Goal: Answer question/provide support

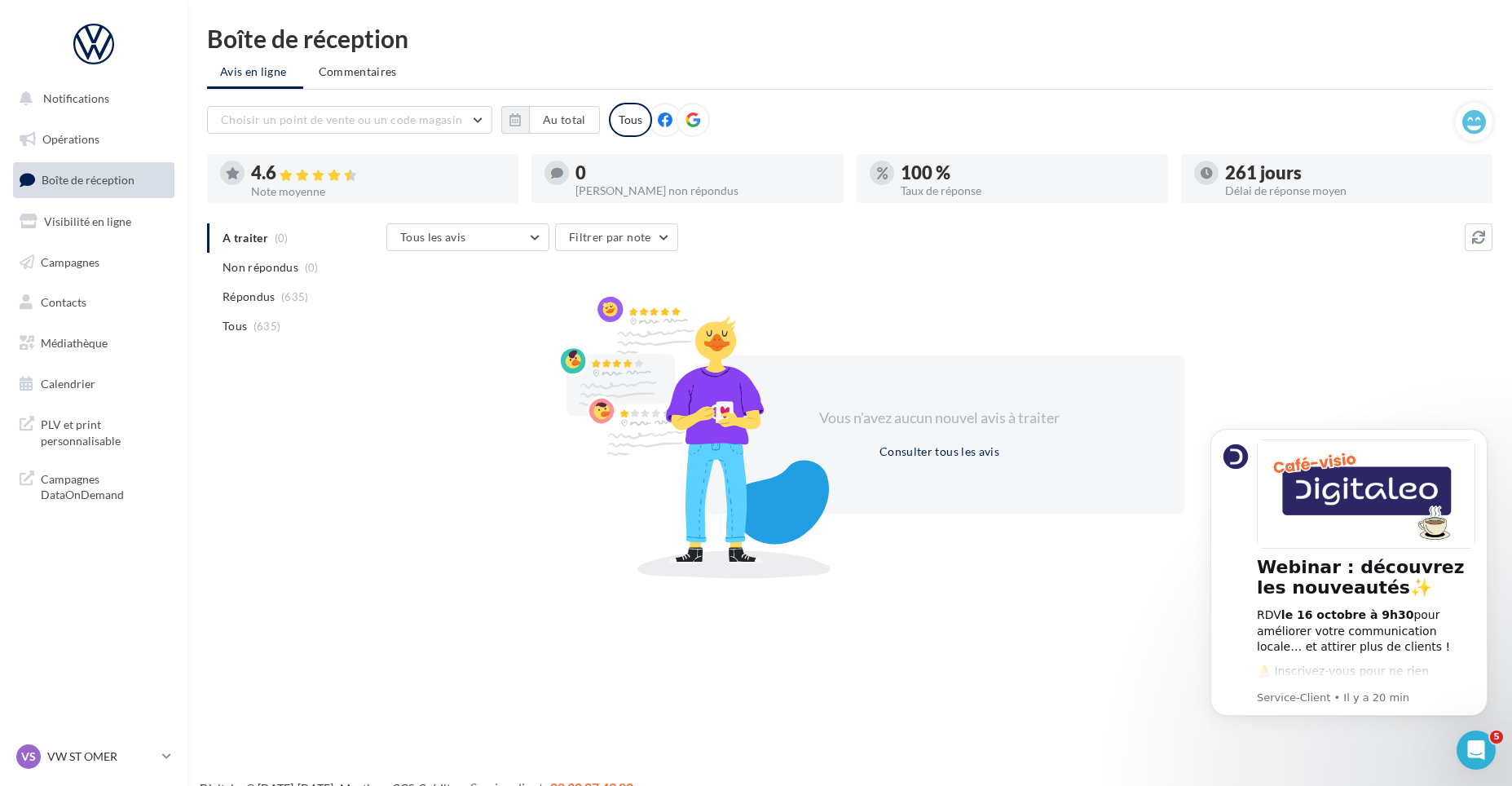
click at [311, 297] on li "Répondus (635)" at bounding box center [293, 296] width 173 height 29
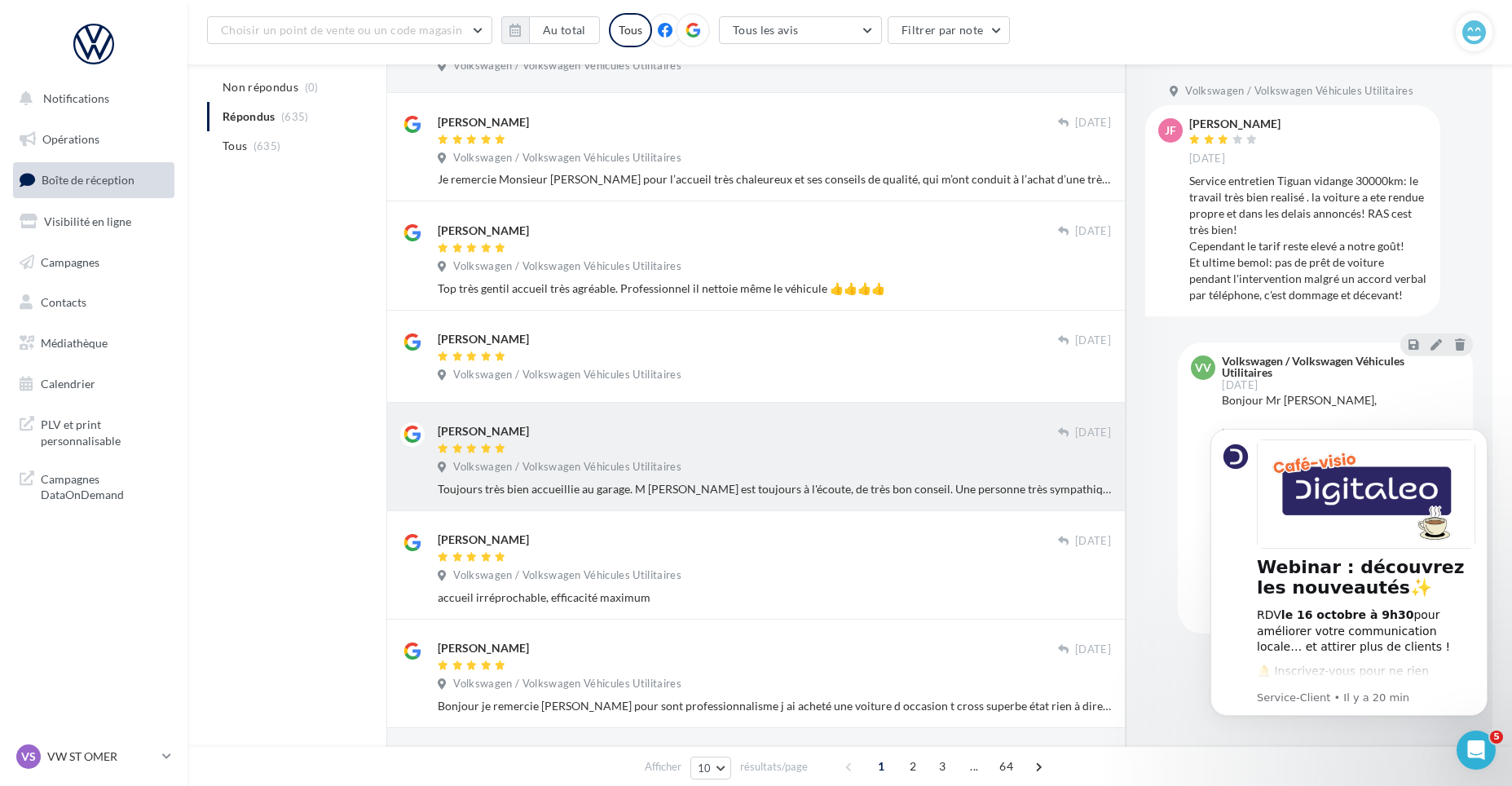
scroll to position [407, 0]
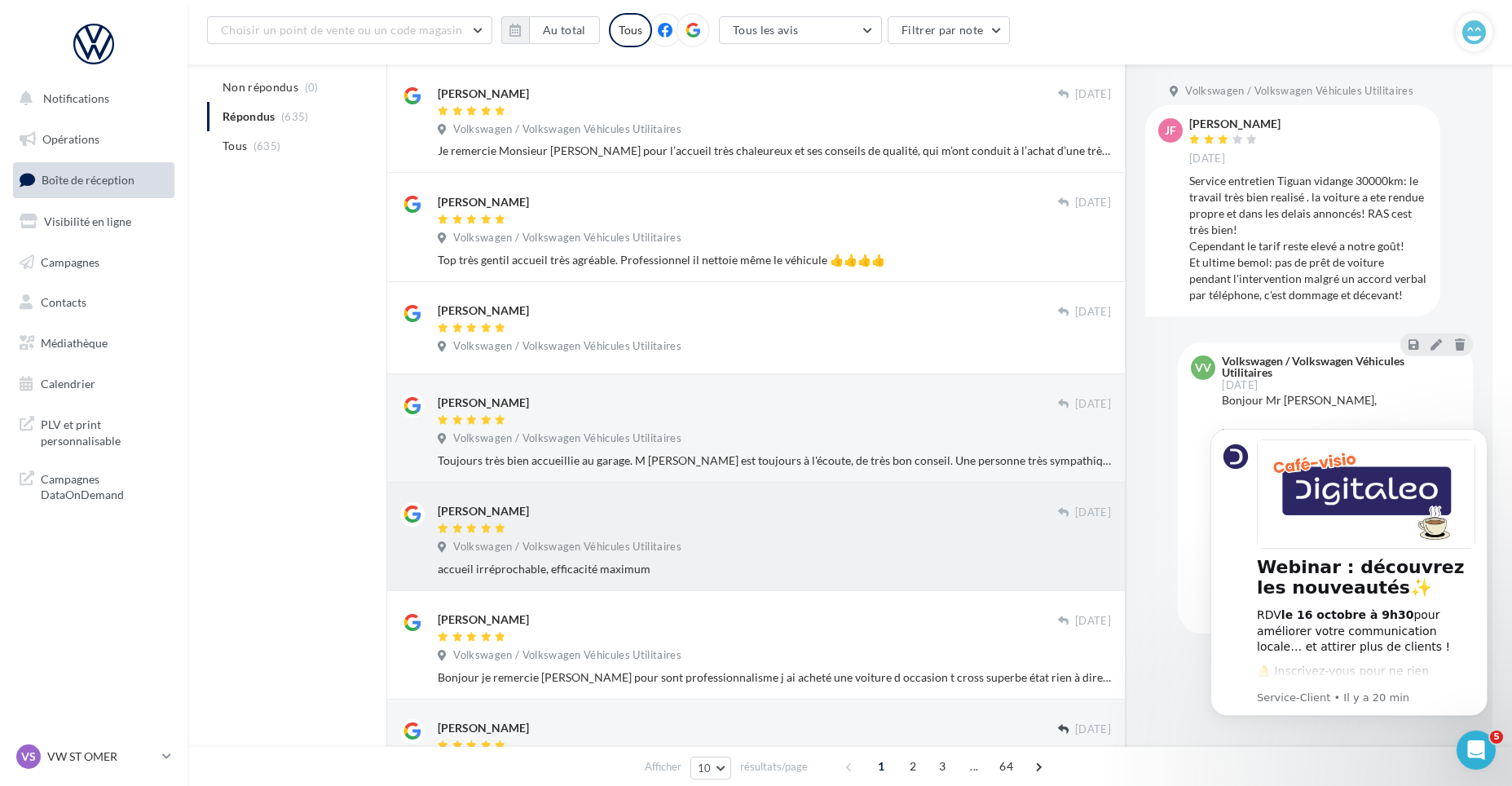
click at [582, 495] on div "[PERSON_NAME] [DATE] Volkswagen / Volkswagen Véhicules Utilitaires accueil irré…" at bounding box center [756, 537] width 739 height 108
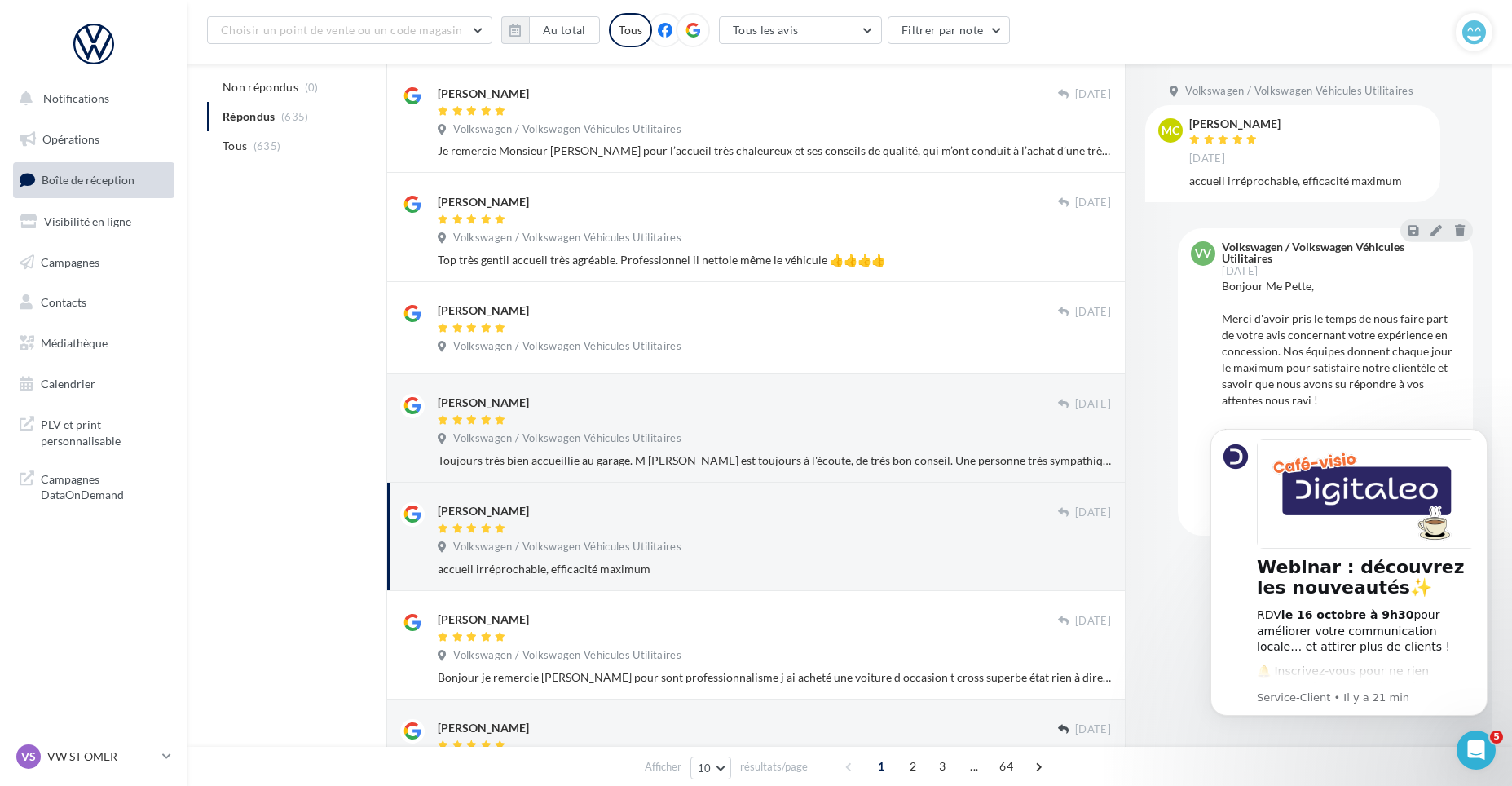
click at [639, 524] on div at bounding box center [747, 530] width 620 height 14
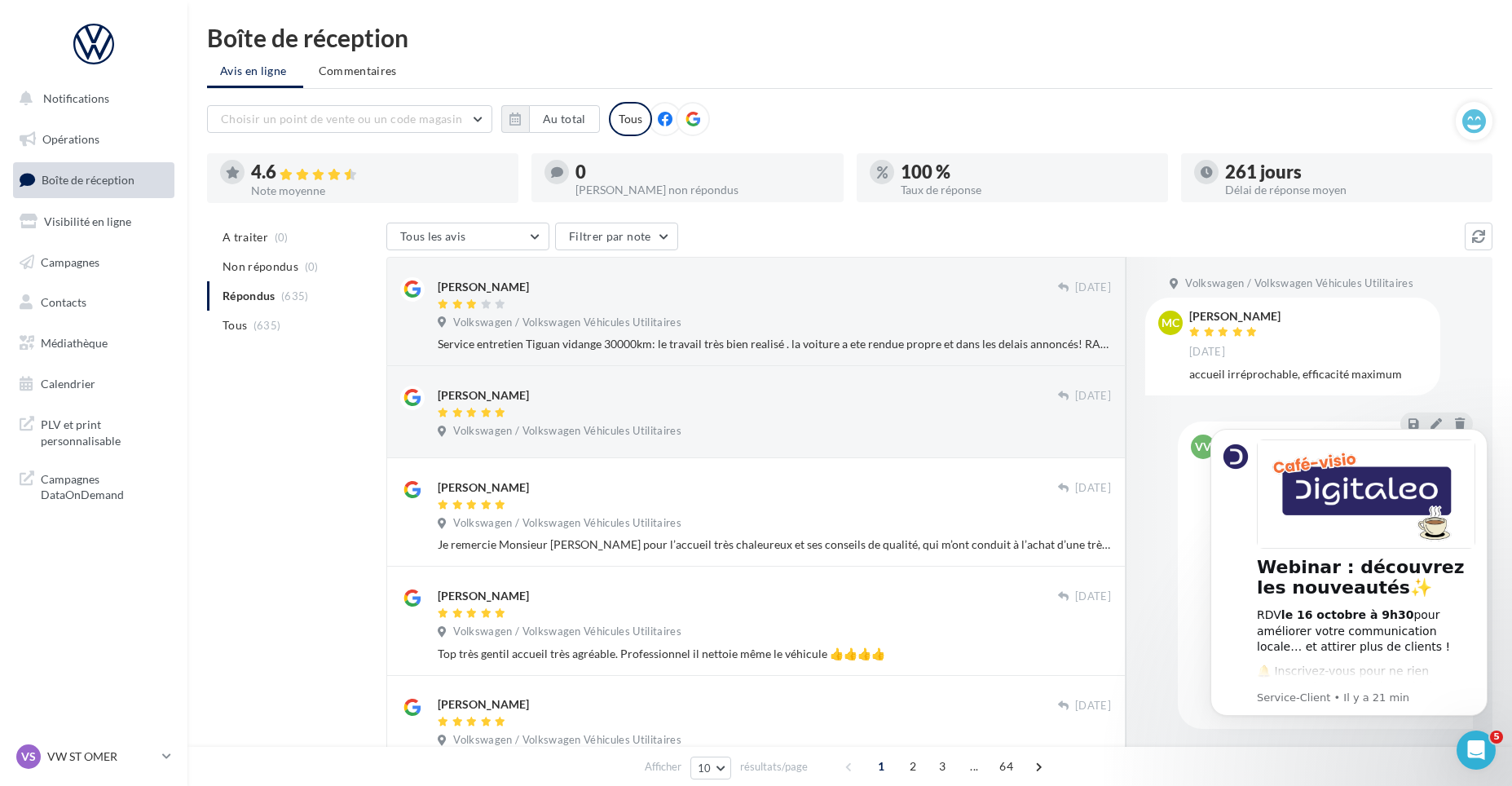
scroll to position [0, 0]
click at [598, 425] on span "Volkswagen / Volkswagen Véhicules Utilitaires" at bounding box center [567, 432] width 228 height 15
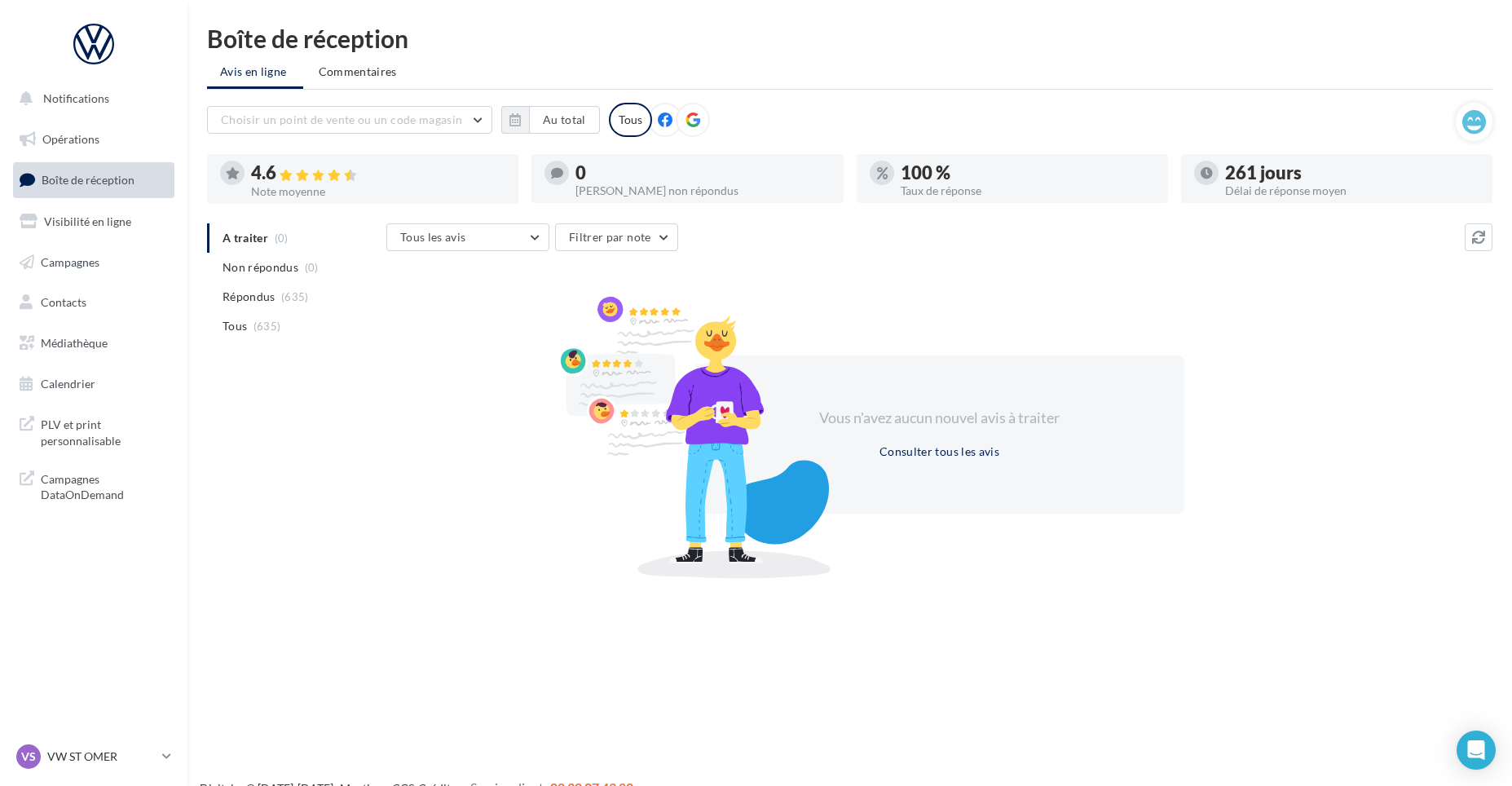
click at [274, 305] on span "Répondus" at bounding box center [248, 297] width 53 height 17
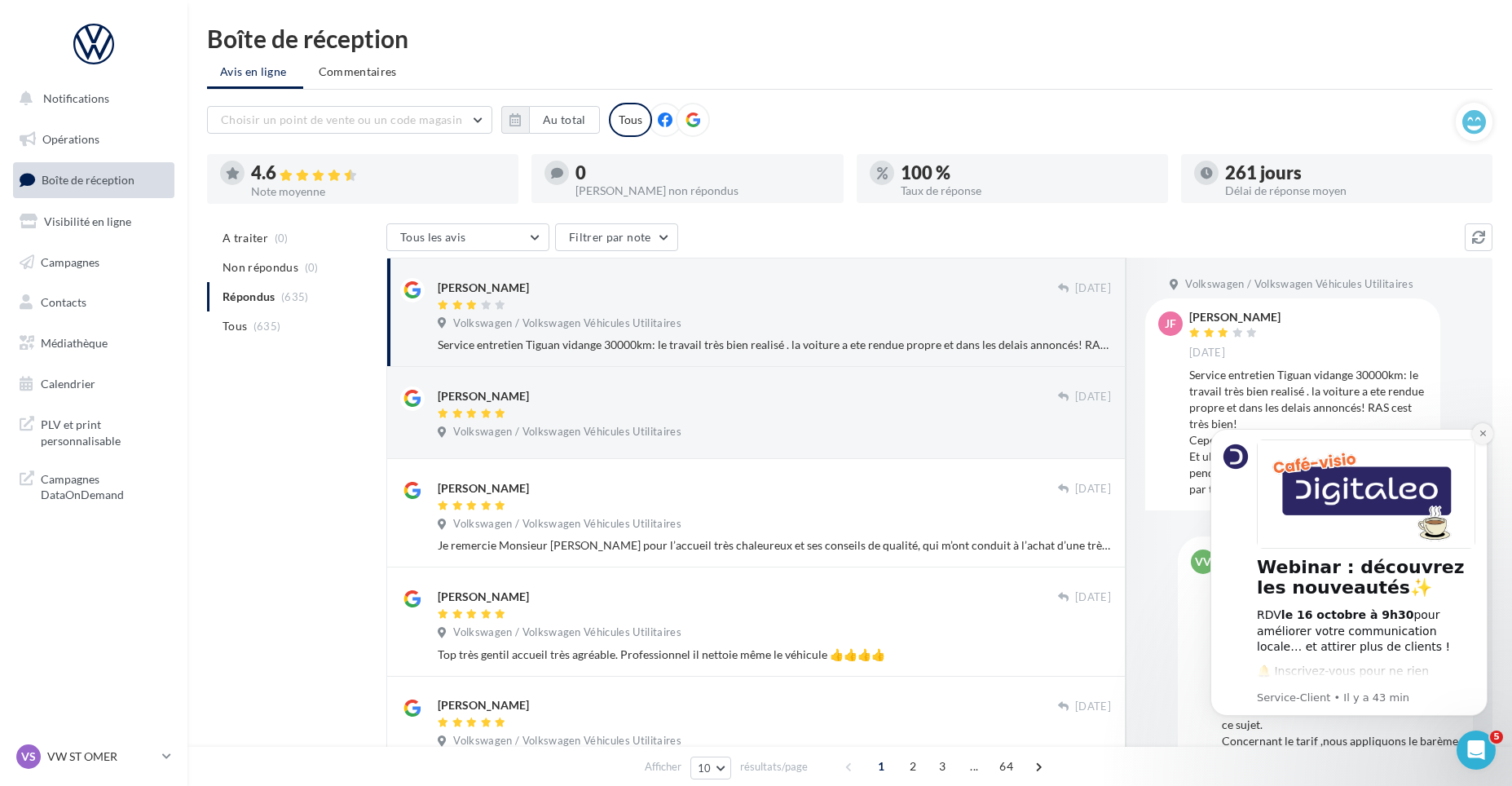
click at [1480, 436] on icon "Dismiss notification" at bounding box center [1483, 433] width 9 height 9
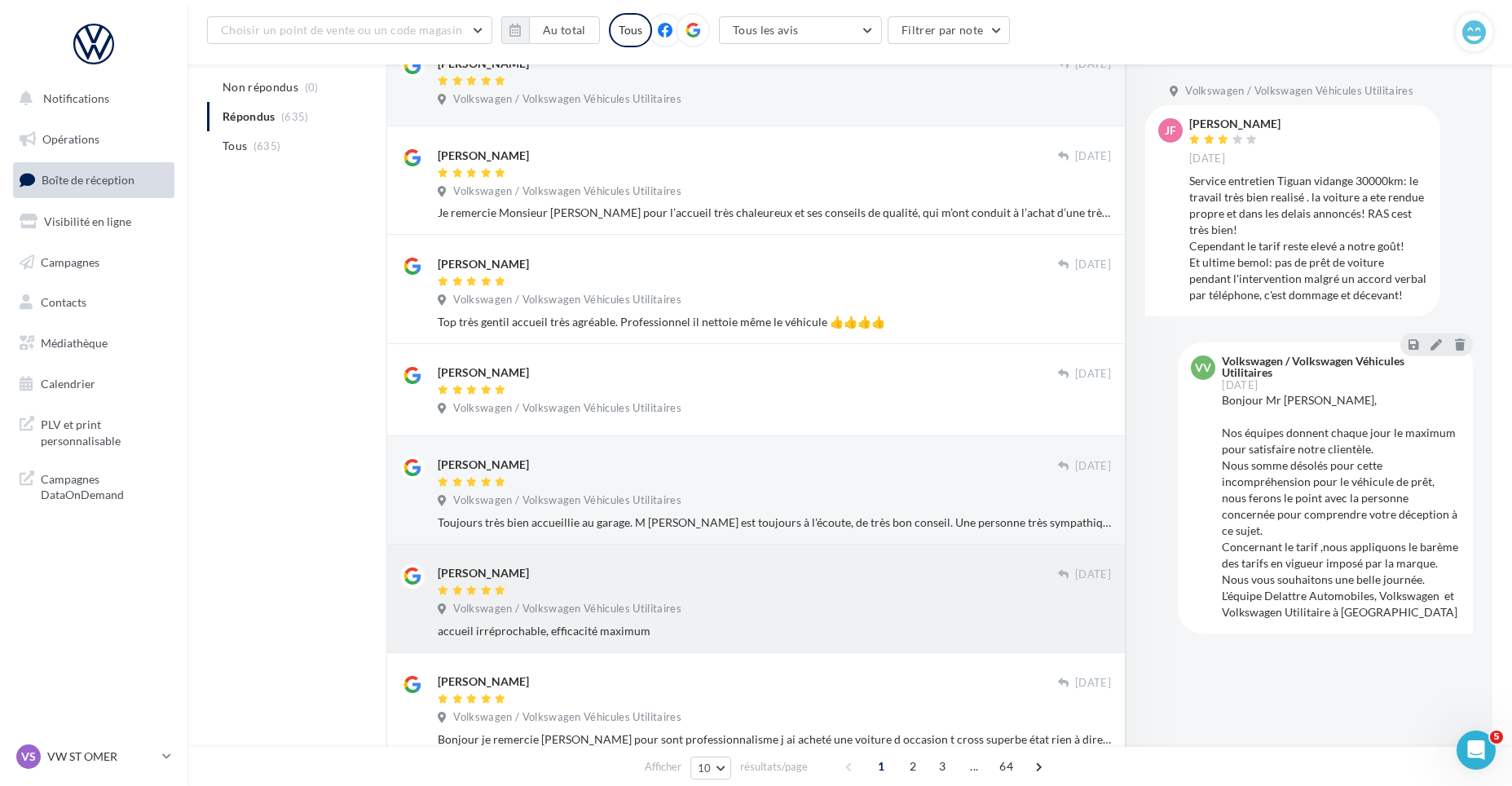
scroll to position [407, 0]
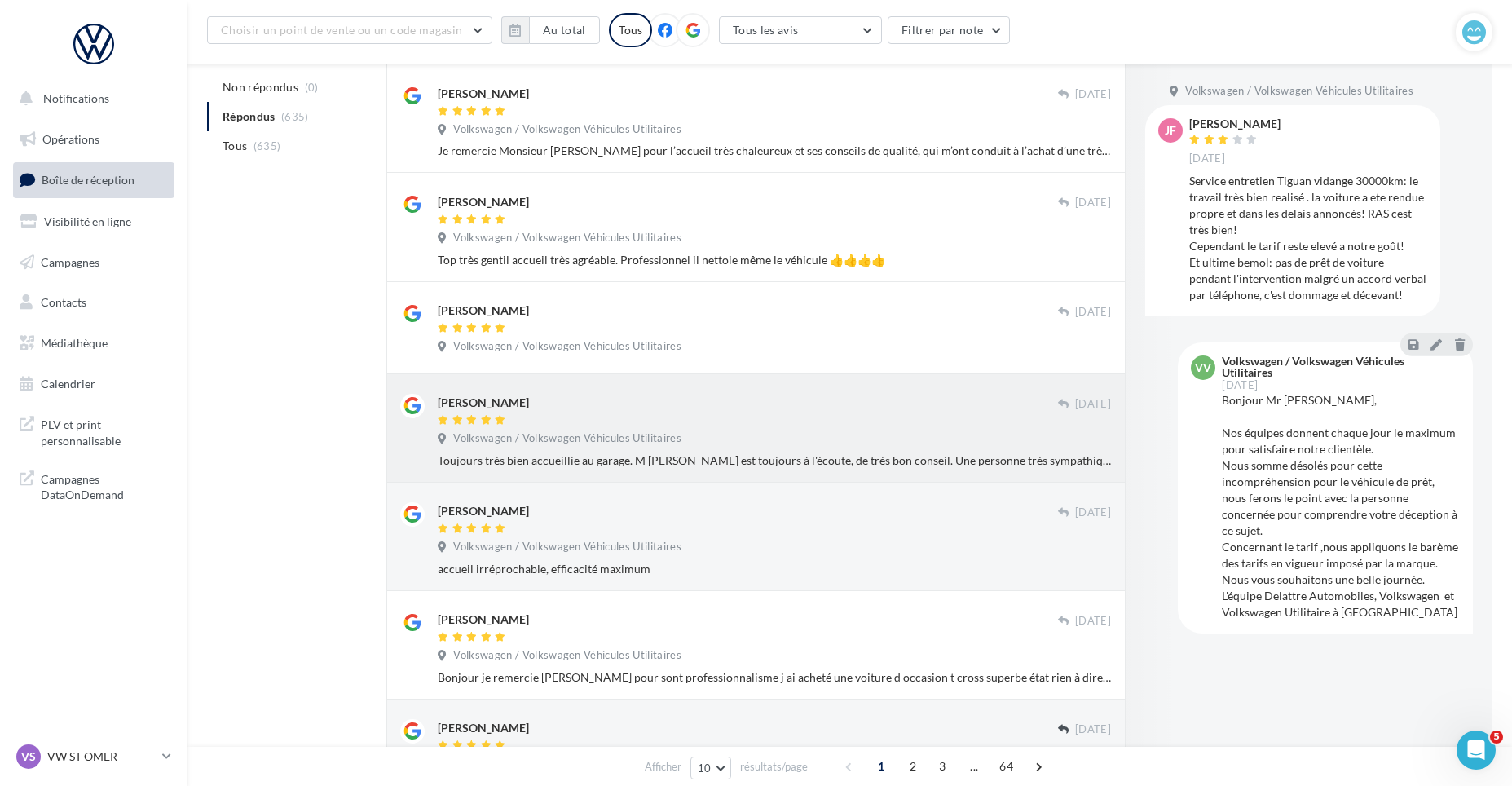
click at [731, 431] on div "Volkswagen / Volkswagen Véhicules Utilitaires" at bounding box center [774, 440] width 673 height 18
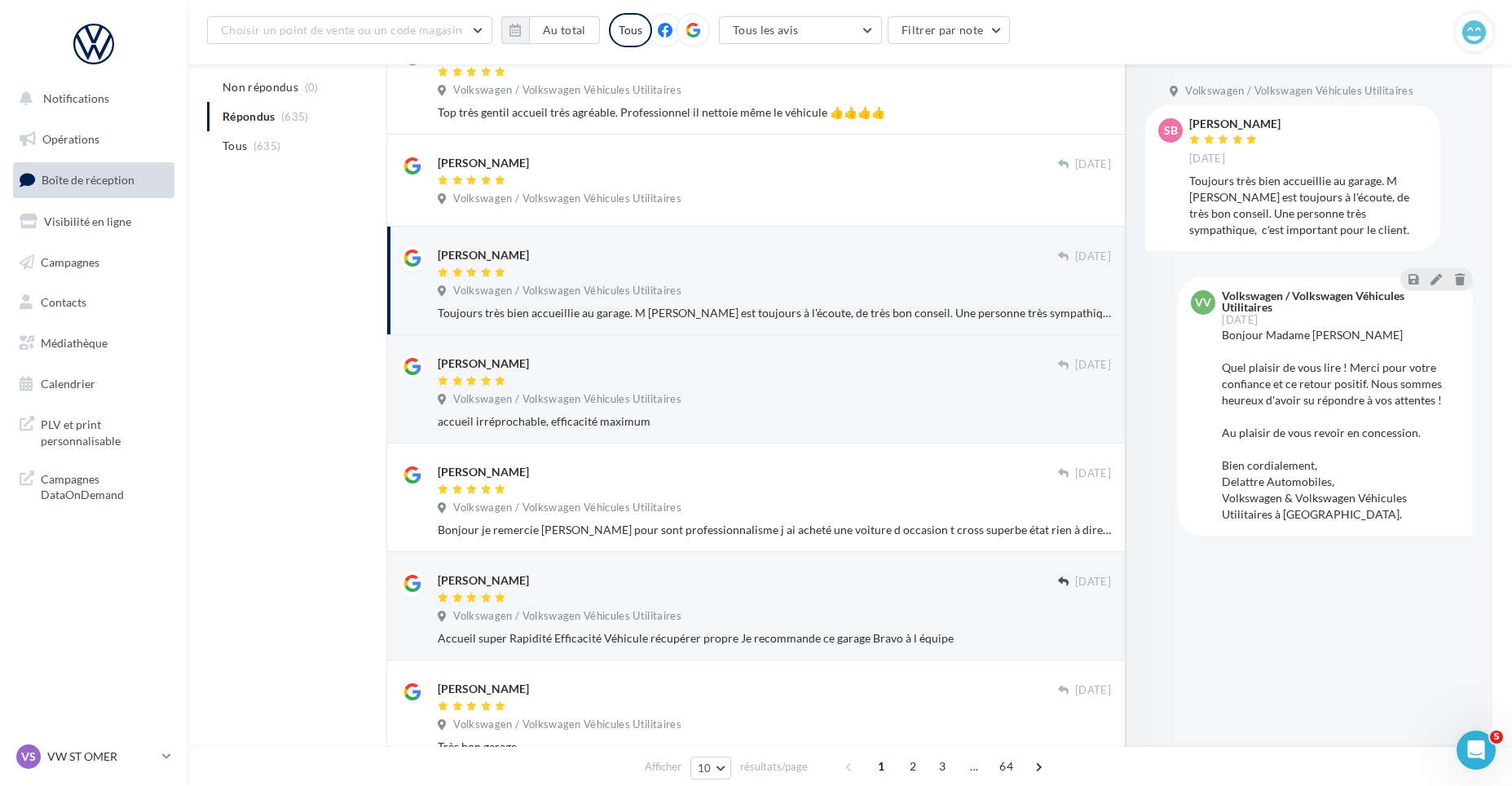
scroll to position [653, 0]
